Goal: Check status: Check status

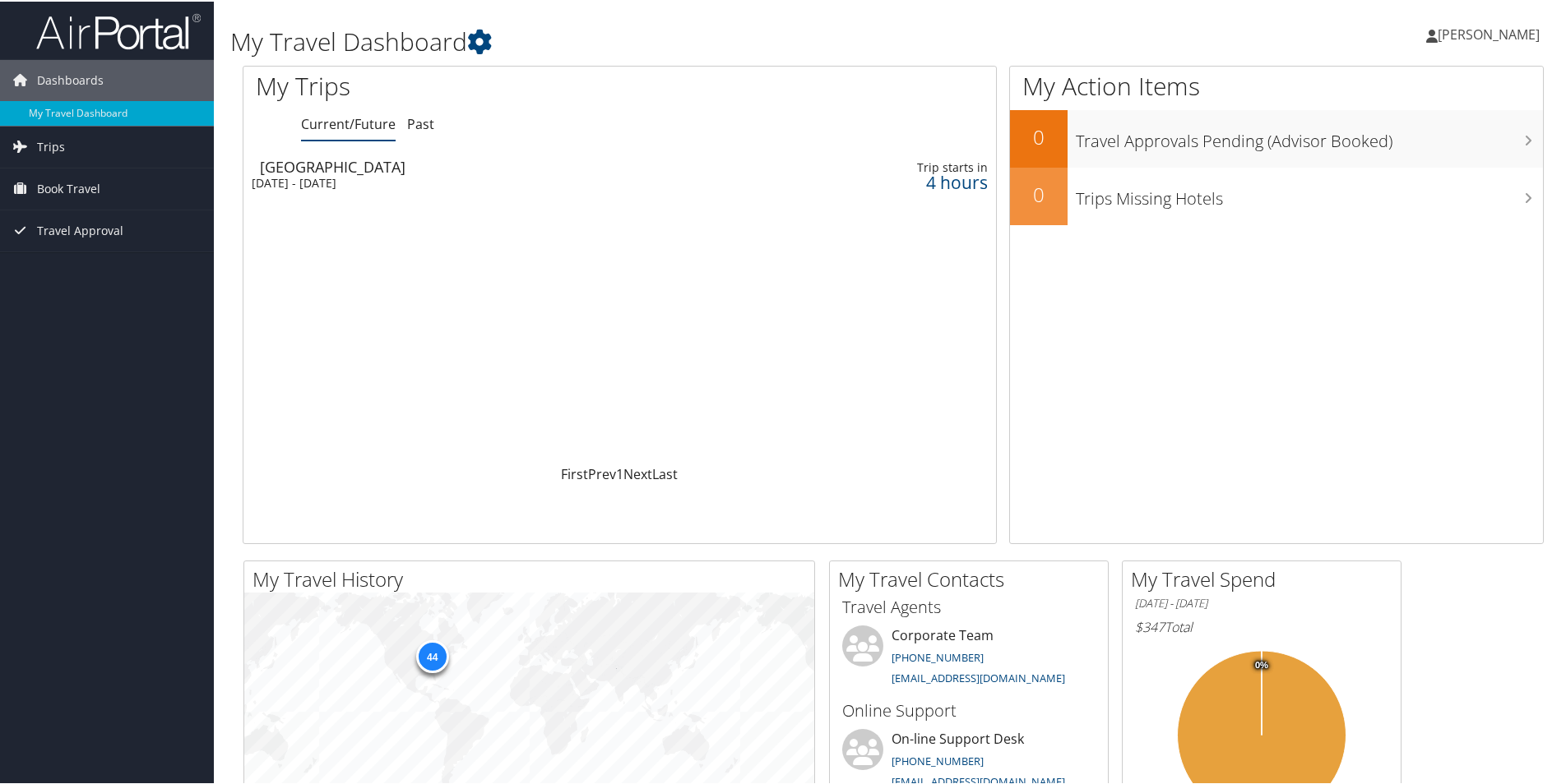
click at [309, 178] on div "Thu 9 Oct 2025 - Fri 10 Oct 2025" at bounding box center [479, 181] width 455 height 15
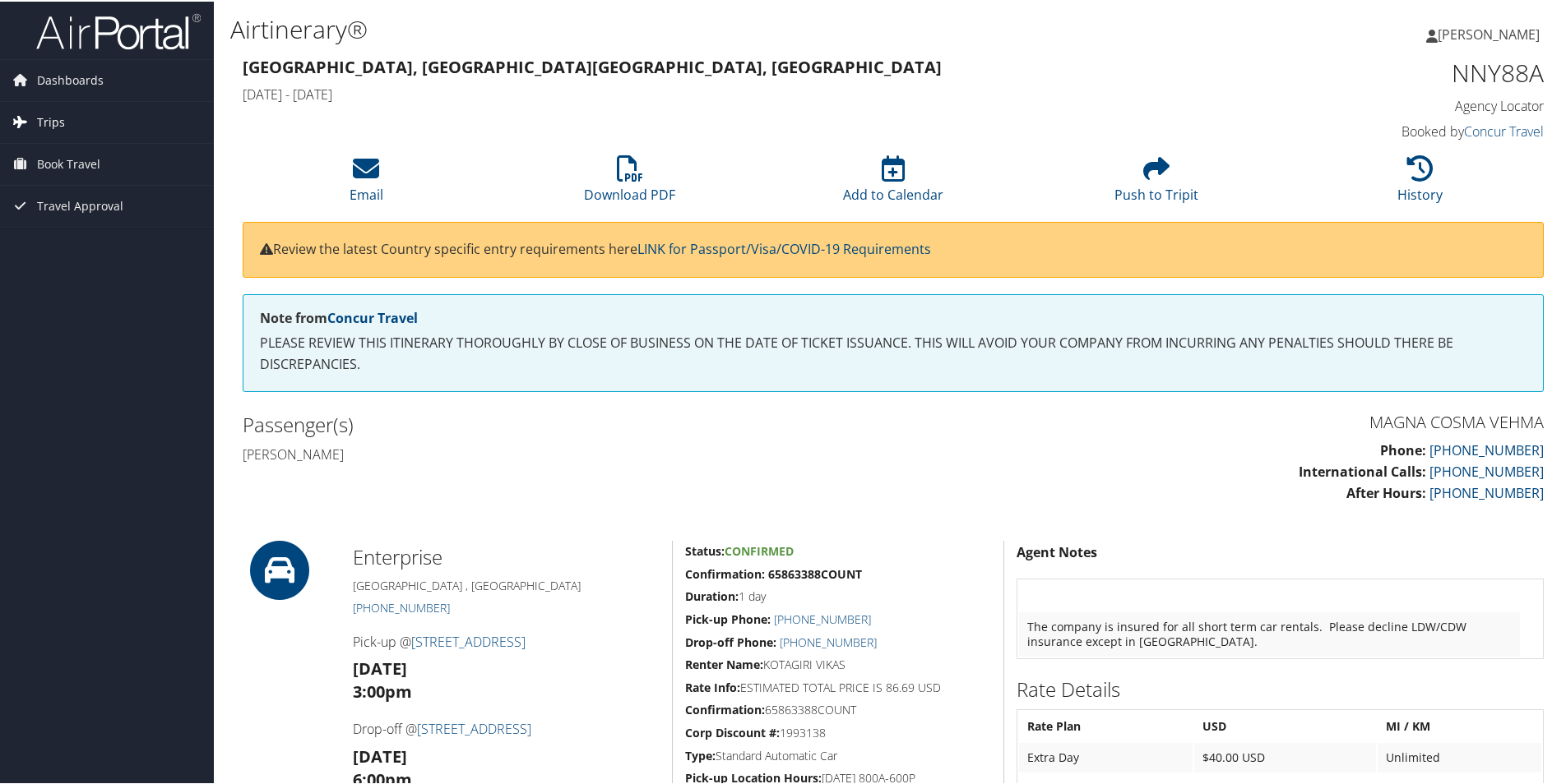
click at [73, 127] on link "Trips" at bounding box center [106, 121] width 214 height 41
click at [94, 155] on link "Current/Future Trips" at bounding box center [106, 154] width 214 height 25
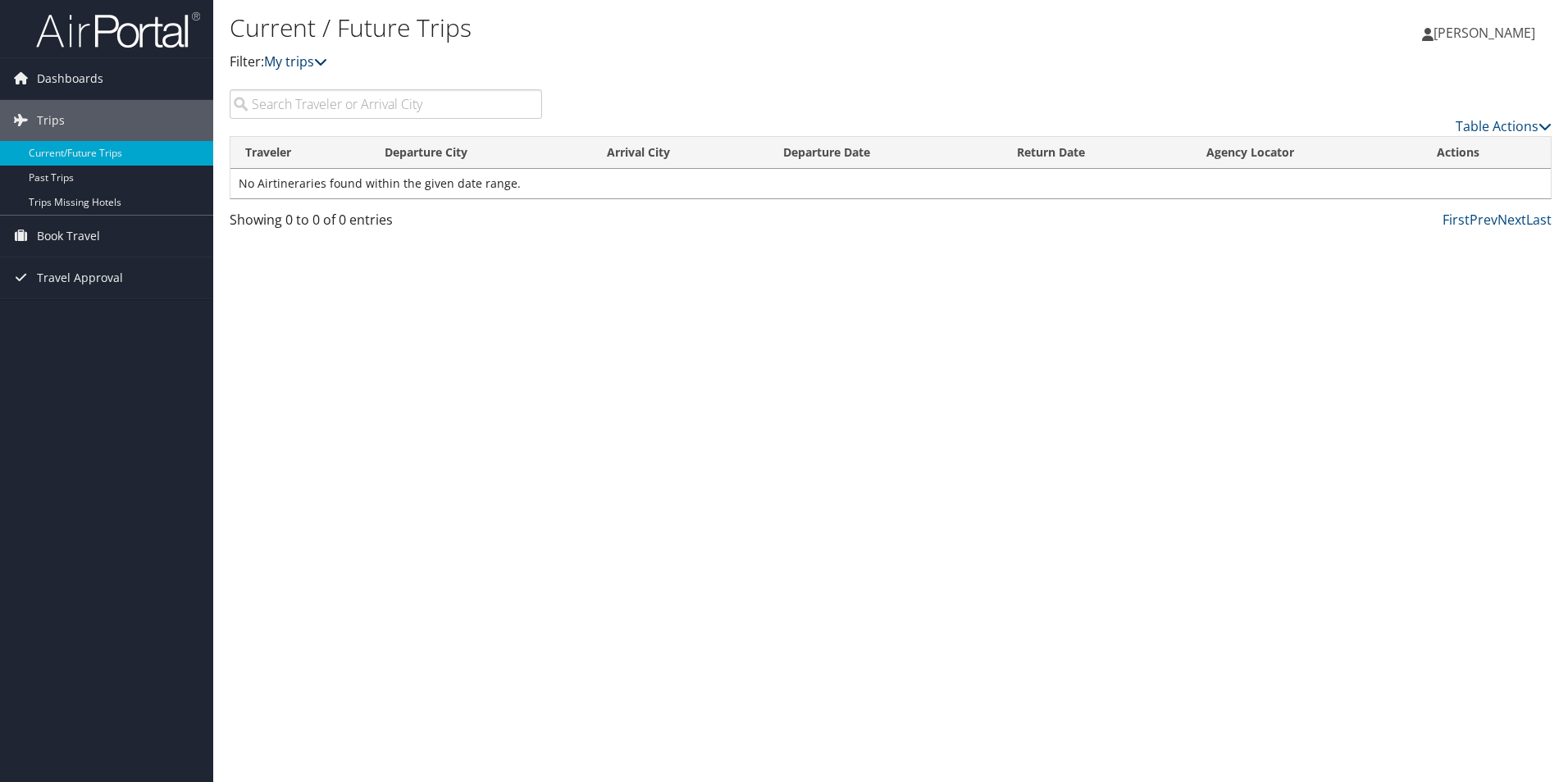
click at [303, 64] on link "My trips" at bounding box center [296, 61] width 63 height 18
click at [623, 285] on div "Current / Future Trips Filter: My trips Vikas Kotagiri Vikas Kotagiri My Settin…" at bounding box center [890, 391] width 1355 height 782
click at [38, 72] on span "Dashboards" at bounding box center [70, 79] width 67 height 41
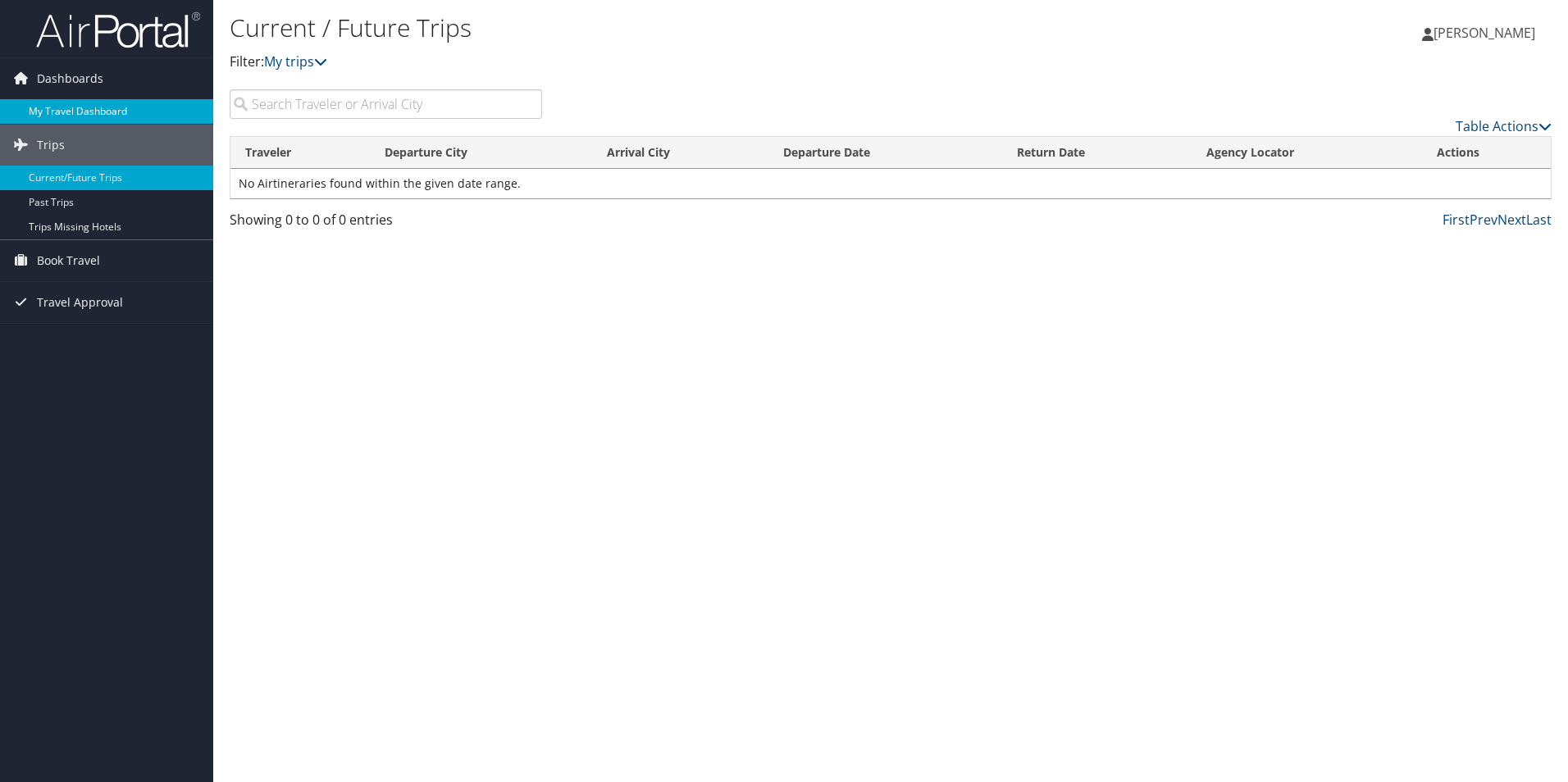
click at [56, 109] on link "My Travel Dashboard" at bounding box center [106, 111] width 213 height 25
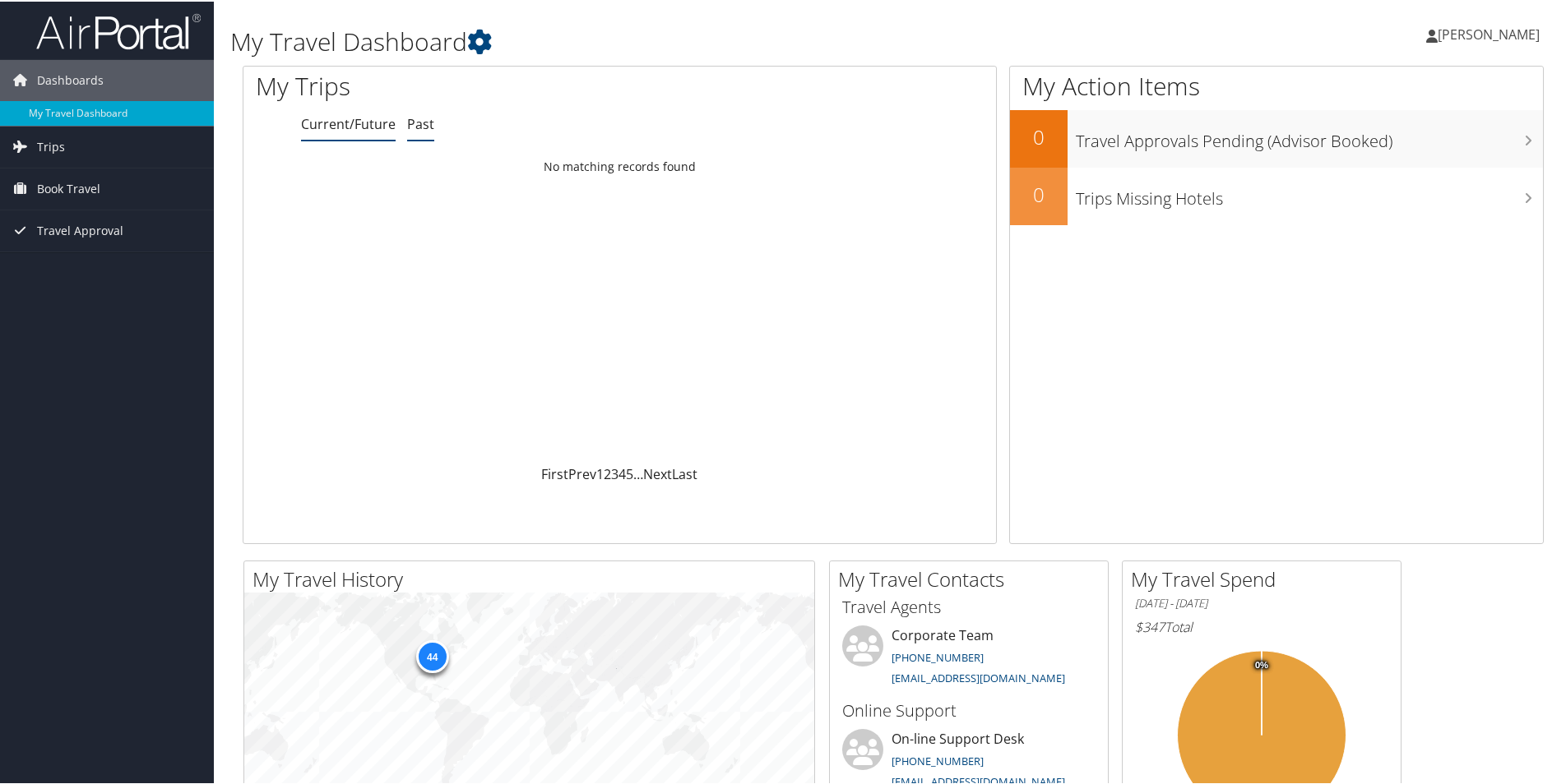
click at [422, 122] on link "Past" at bounding box center [420, 122] width 27 height 18
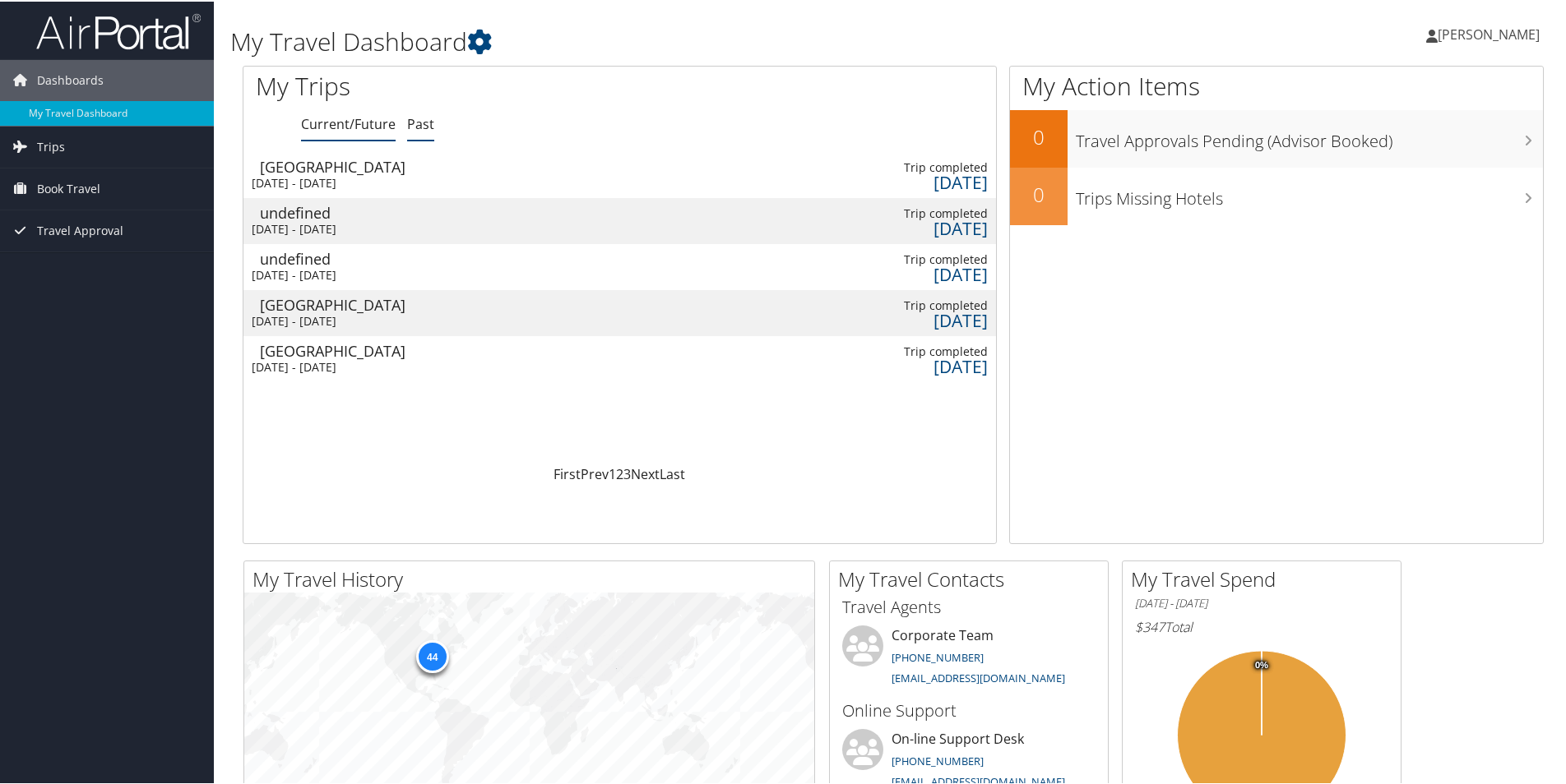
click at [335, 125] on link "Current/Future" at bounding box center [348, 122] width 94 height 18
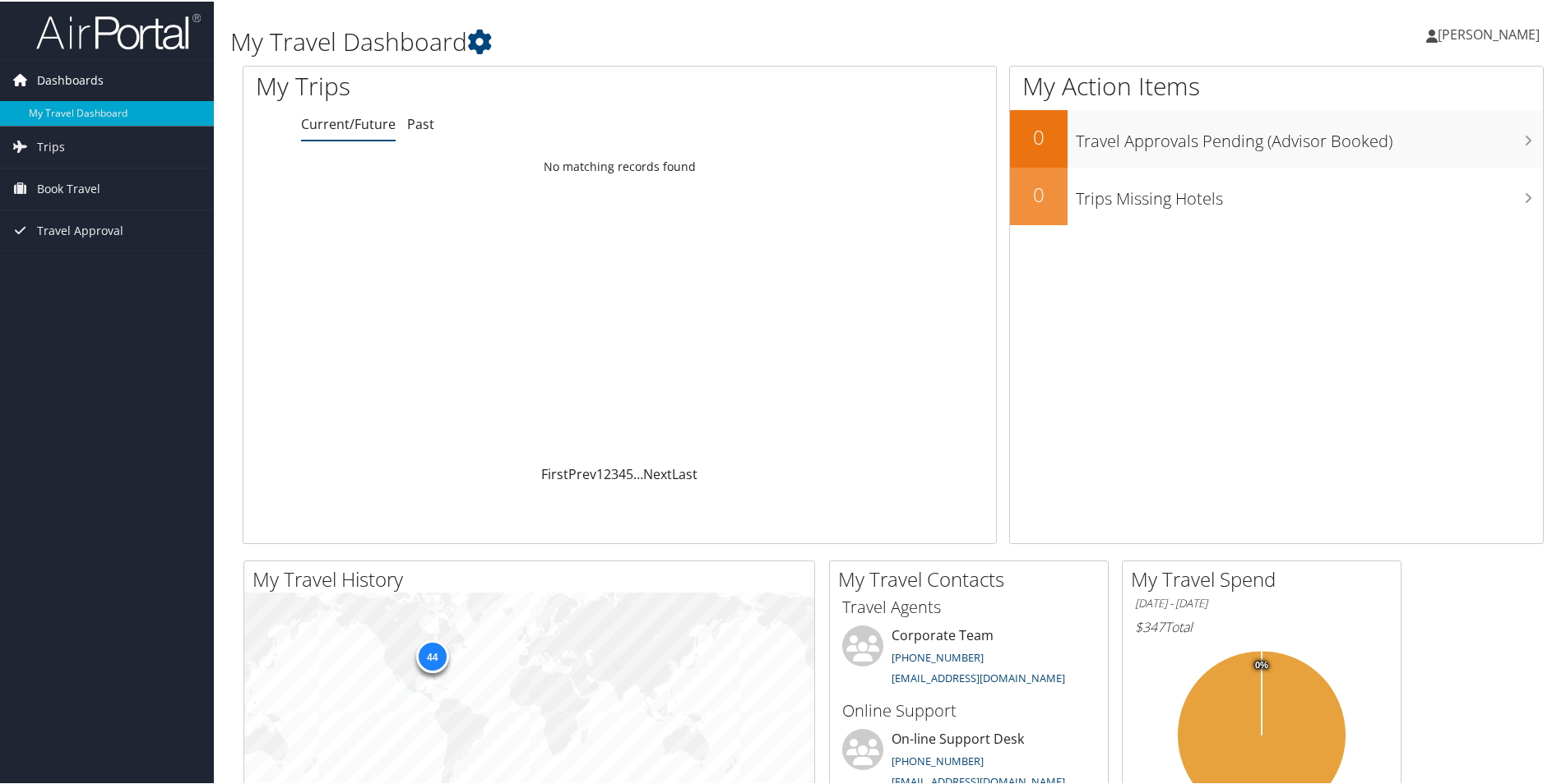
click at [88, 75] on span "Dashboards" at bounding box center [70, 79] width 67 height 41
click at [84, 77] on span "Dashboards" at bounding box center [70, 79] width 67 height 41
click at [60, 148] on span "Trips" at bounding box center [51, 146] width 28 height 41
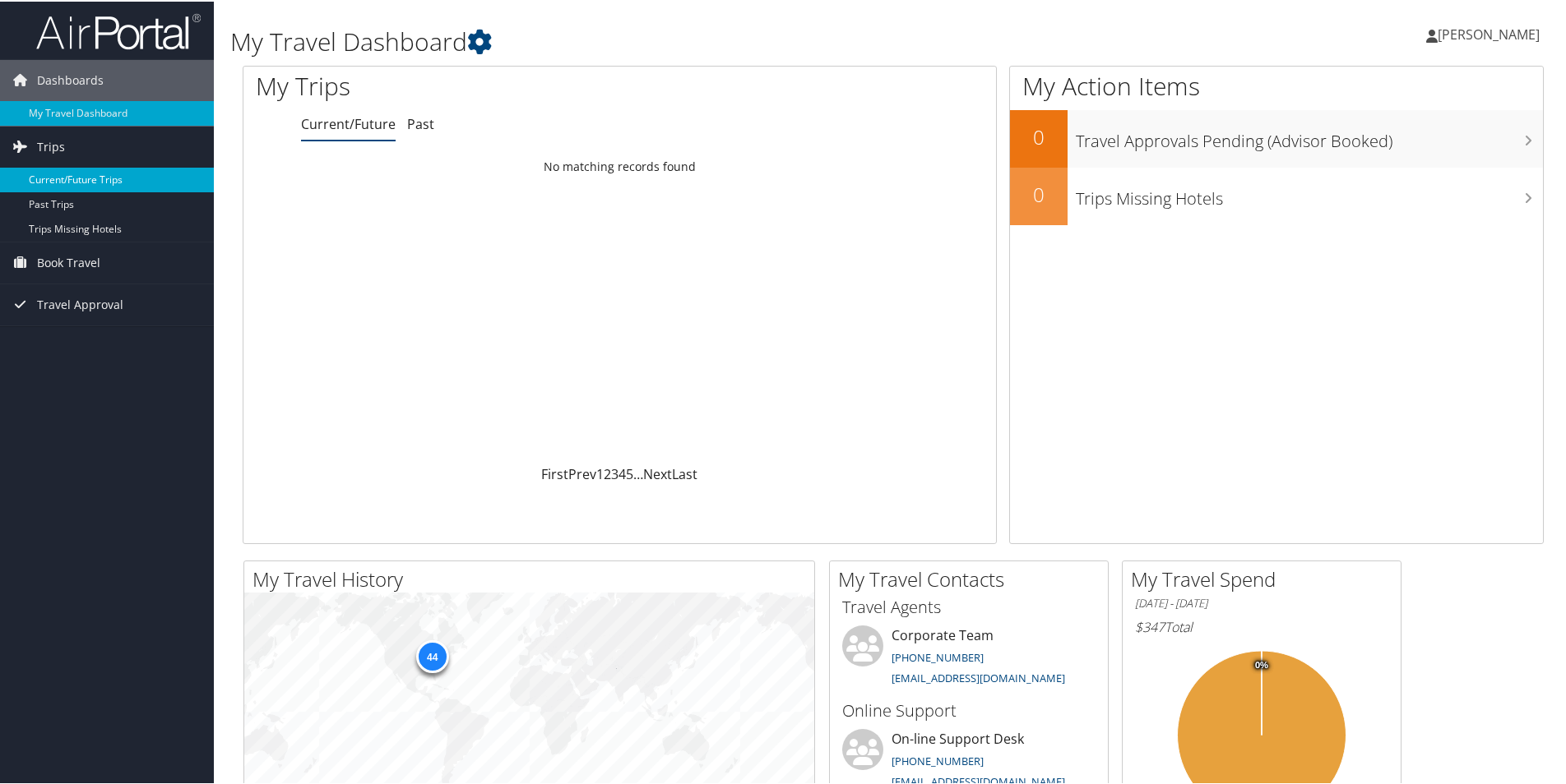
click at [76, 172] on link "Current/Future Trips" at bounding box center [106, 178] width 214 height 25
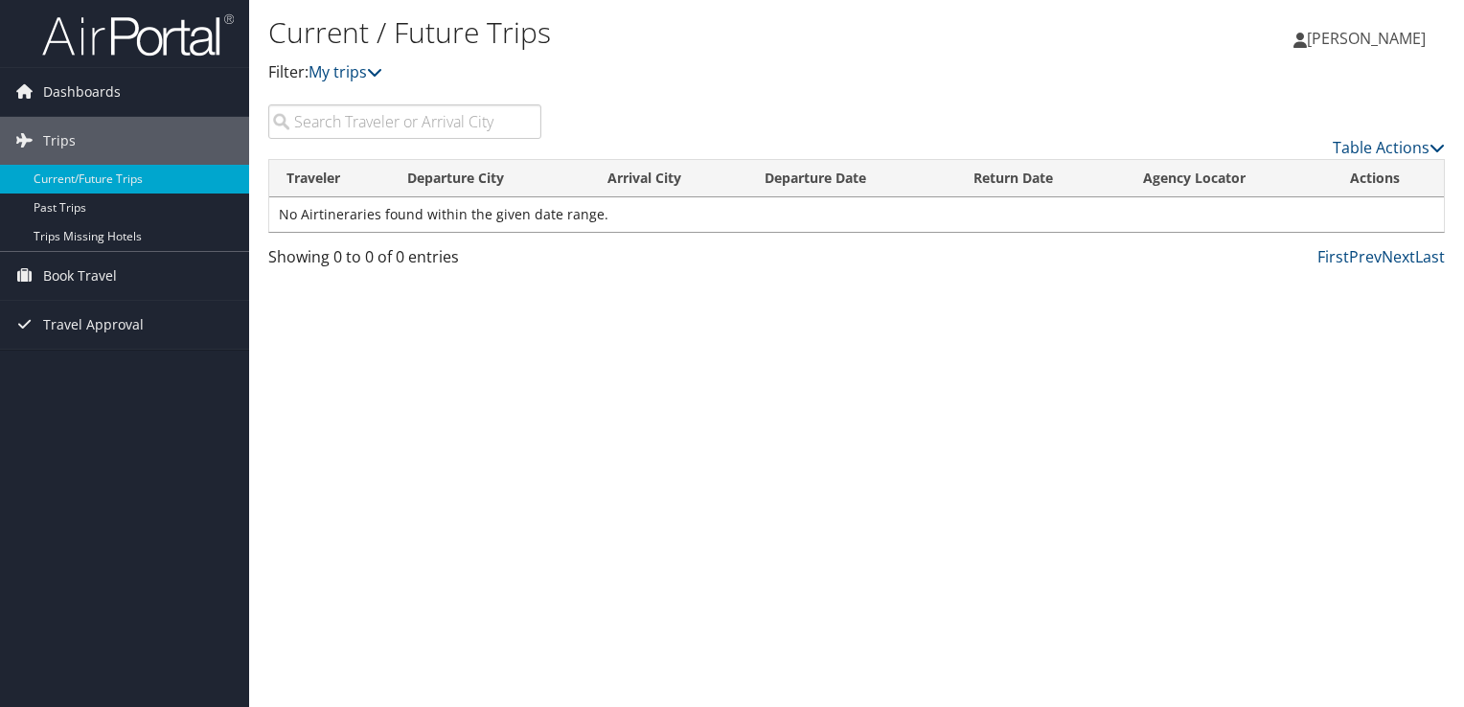
click at [1330, 39] on span "[PERSON_NAME]" at bounding box center [1366, 38] width 119 height 21
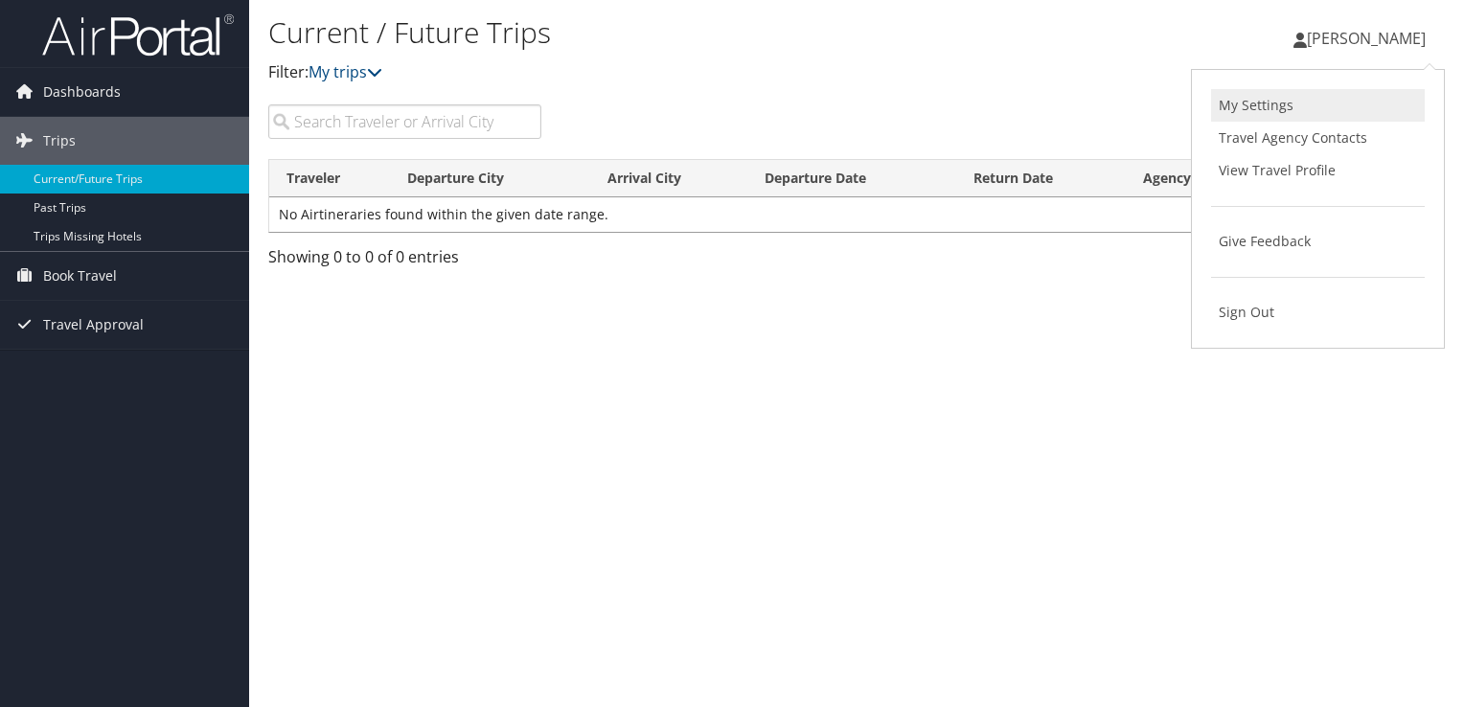
click at [1263, 105] on link "My Settings" at bounding box center [1318, 105] width 214 height 33
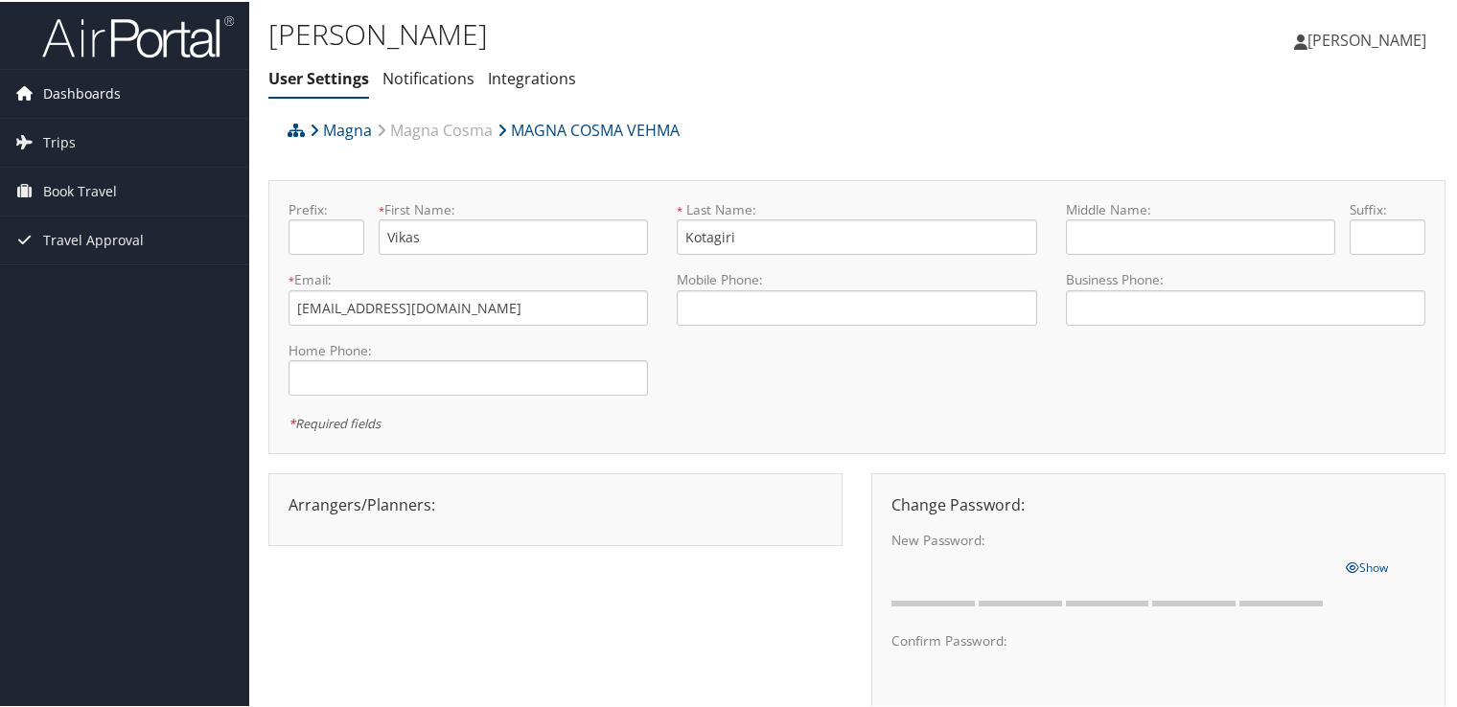
click at [76, 94] on span "Dashboards" at bounding box center [82, 92] width 78 height 48
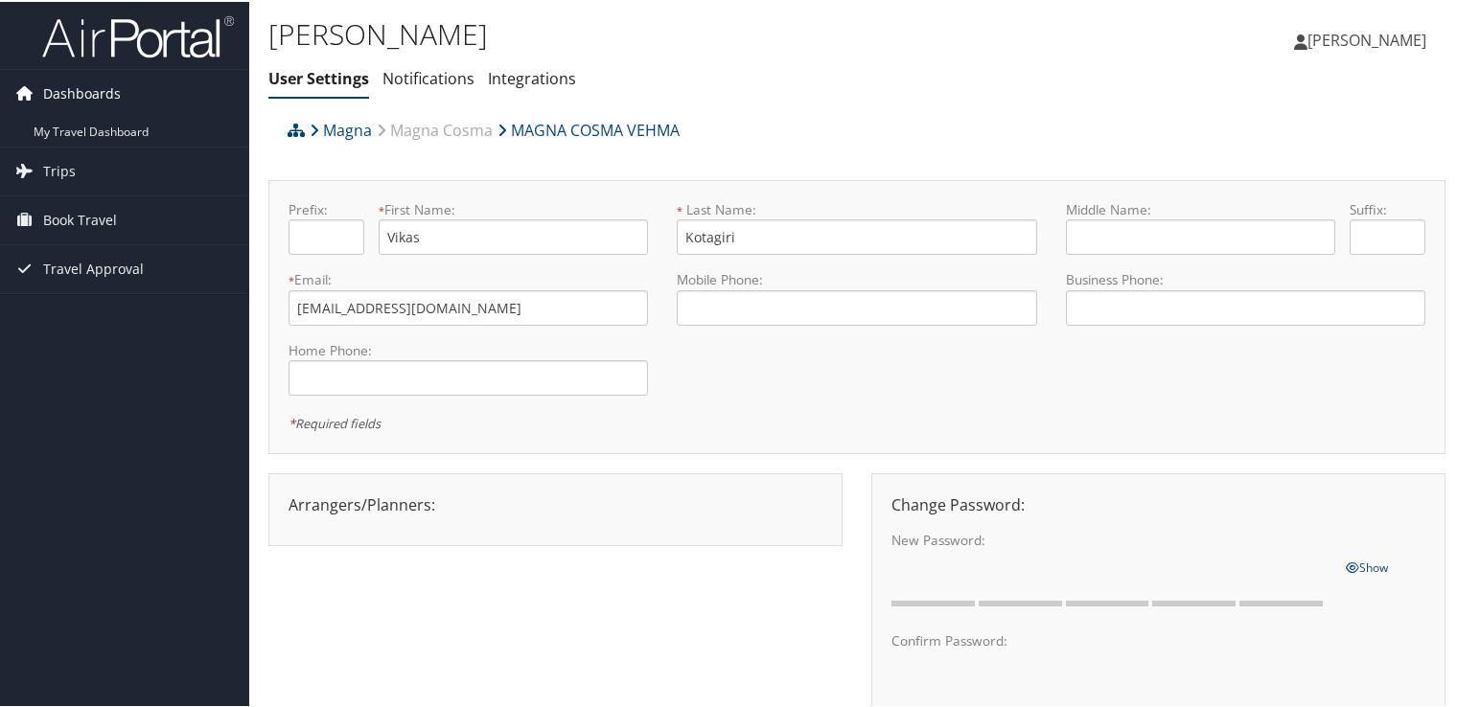
click at [64, 102] on span "Dashboards" at bounding box center [82, 92] width 78 height 48
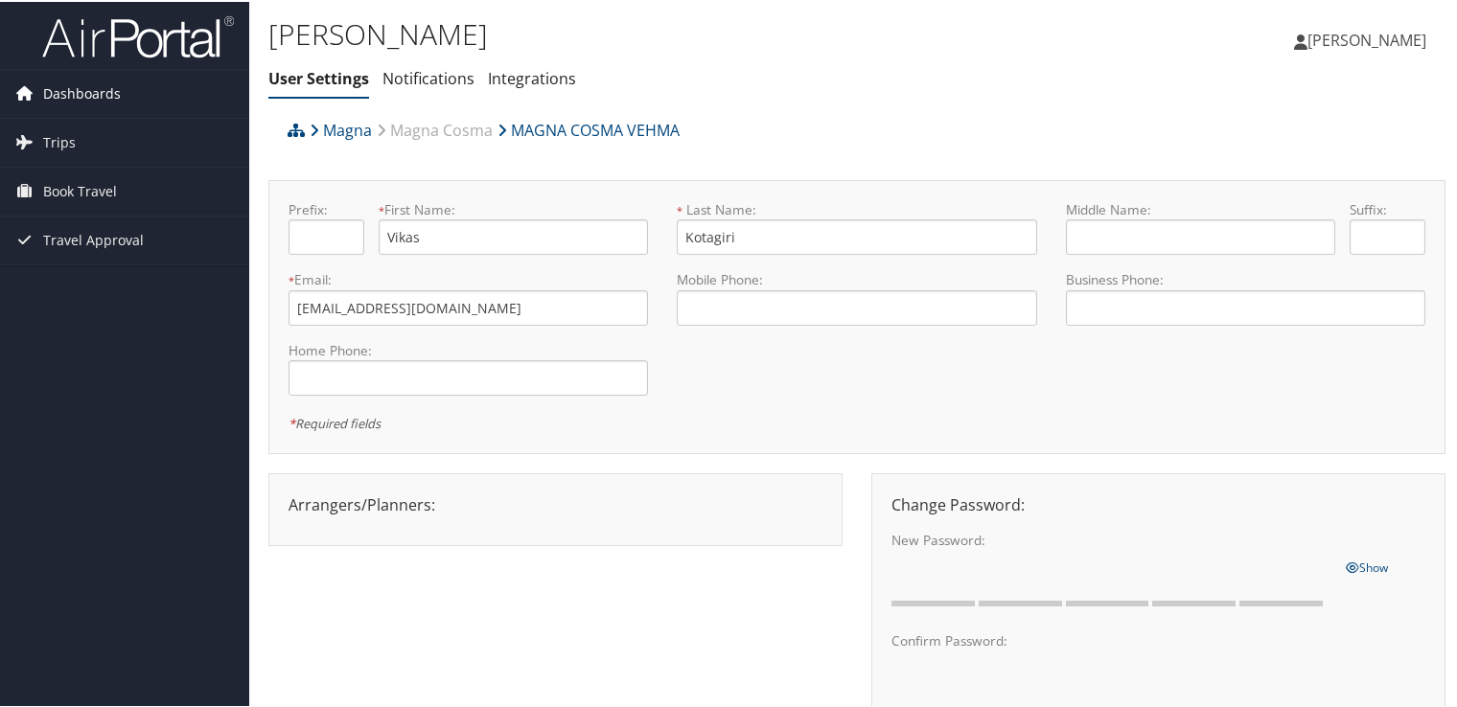
click at [75, 93] on span "Dashboards" at bounding box center [82, 92] width 78 height 48
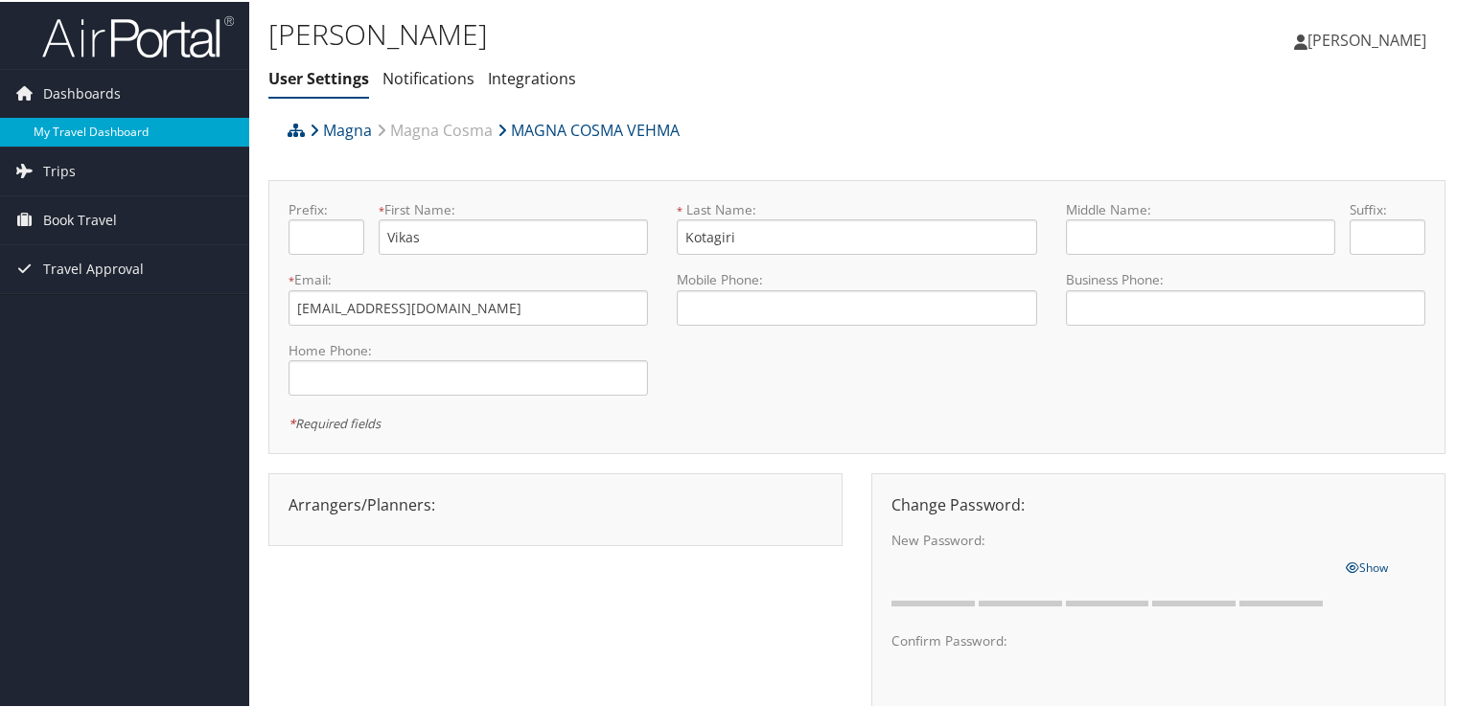
click at [84, 136] on link "My Travel Dashboard" at bounding box center [124, 130] width 249 height 29
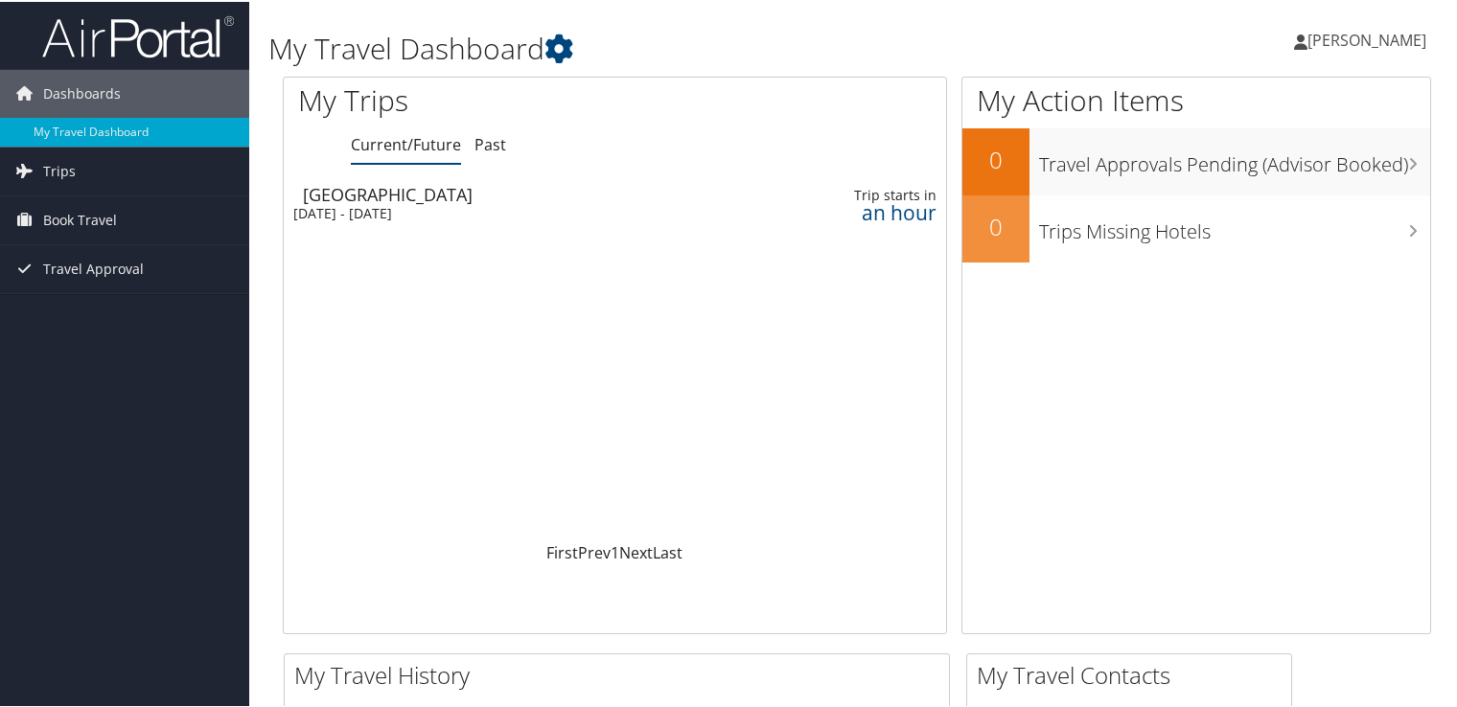
click at [1353, 40] on span "[PERSON_NAME]" at bounding box center [1366, 38] width 119 height 21
click at [1257, 168] on link "View Travel Profile" at bounding box center [1315, 170] width 214 height 33
click at [478, 199] on div "Detroit" at bounding box center [493, 192] width 381 height 17
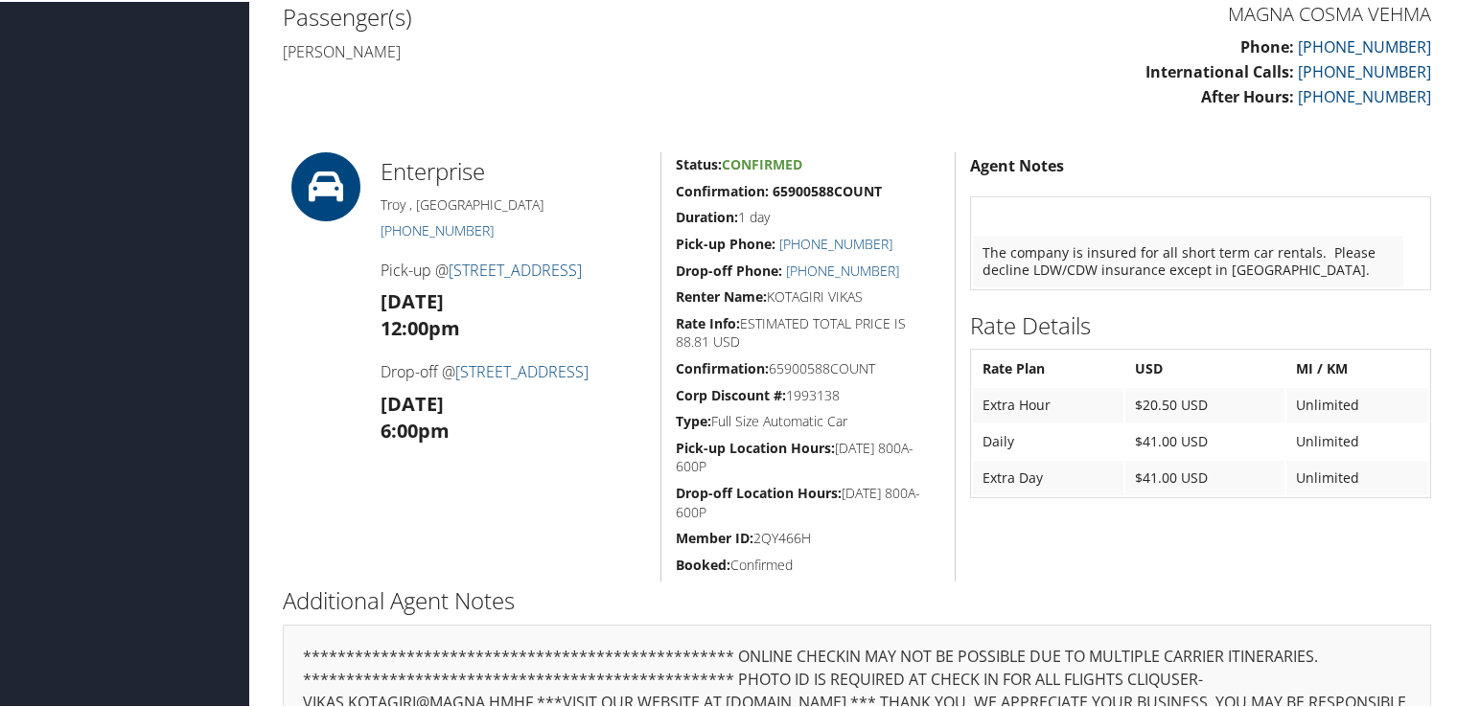
scroll to position [211, 0]
